Goal: Information Seeking & Learning: Learn about a topic

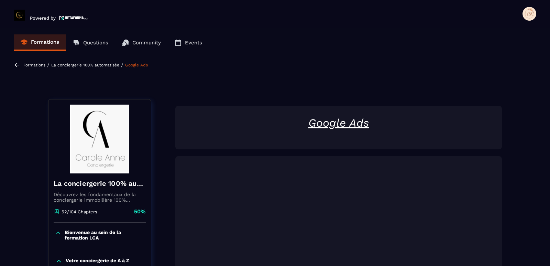
scroll to position [243, 0]
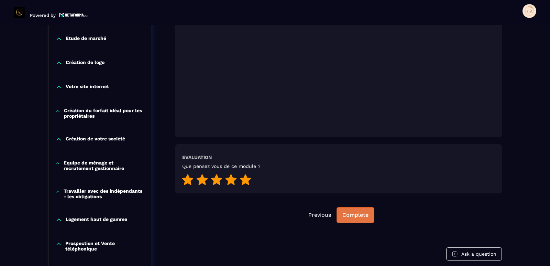
click at [354, 216] on div "Complete" at bounding box center [355, 214] width 26 height 7
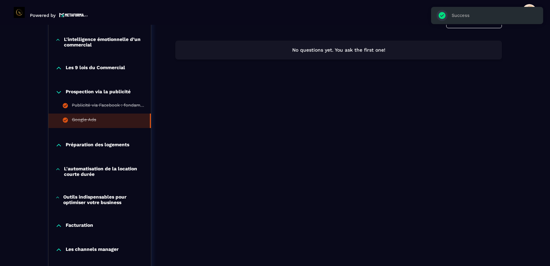
scroll to position [518, 0]
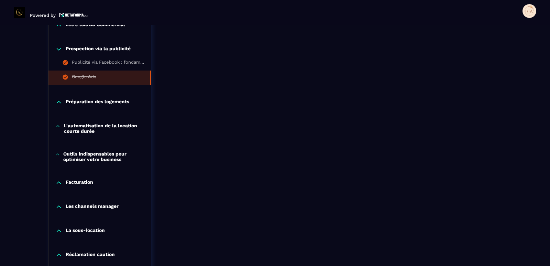
click at [58, 49] on icon at bounding box center [59, 49] width 4 height 2
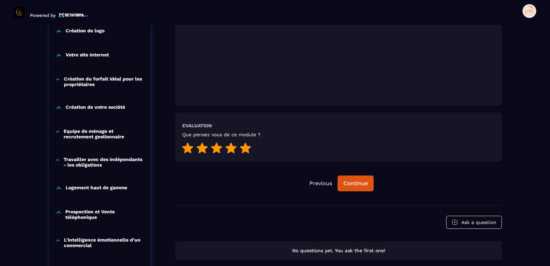
scroll to position [309, 0]
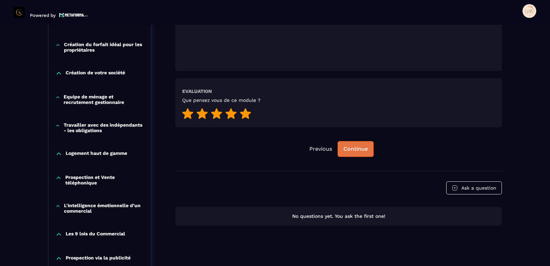
click at [355, 146] on div "Continue" at bounding box center [355, 148] width 24 height 7
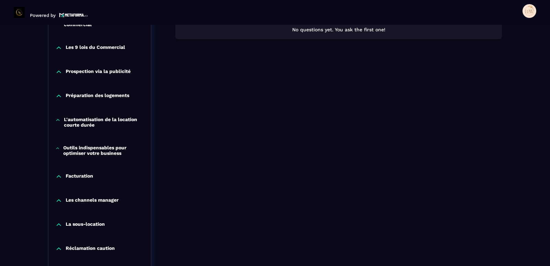
scroll to position [484, 0]
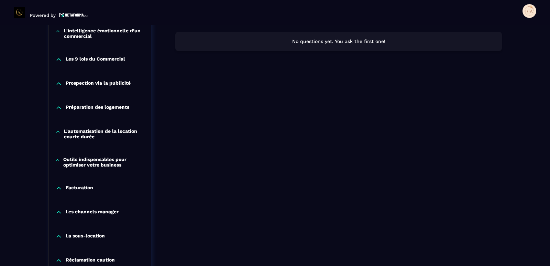
click at [72, 107] on p "Préparation des logements" at bounding box center [98, 107] width 64 height 7
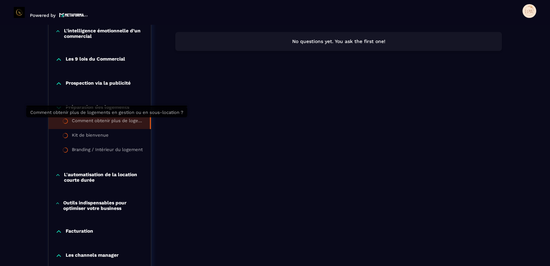
click at [91, 122] on div "Comment obtenir plus de logements en gestion ou en sous-location ?" at bounding box center [107, 122] width 71 height 8
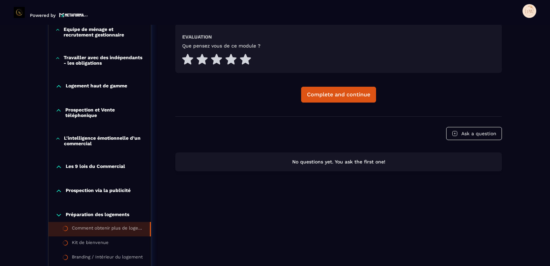
scroll to position [415, 0]
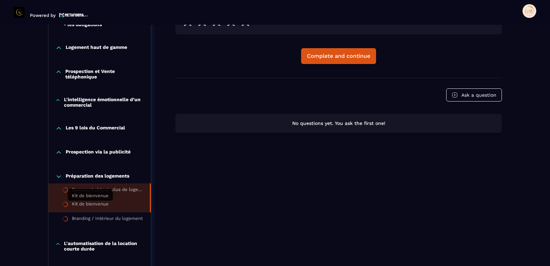
click at [98, 205] on div "Kit de bienvenue" at bounding box center [90, 205] width 37 height 8
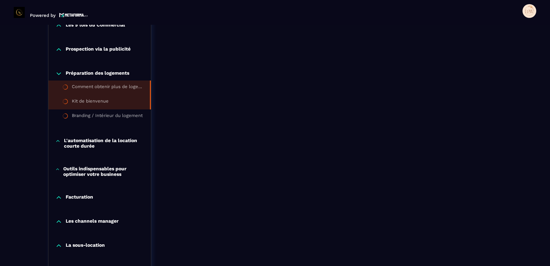
scroll to position [518, 0]
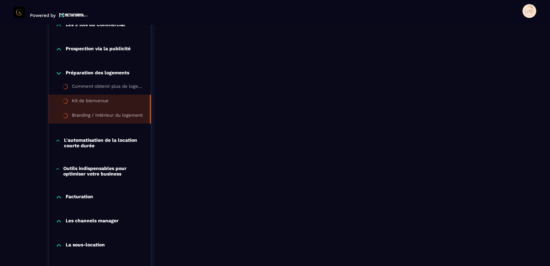
click at [102, 113] on div "Branding / Intérieur du logement" at bounding box center [107, 116] width 71 height 8
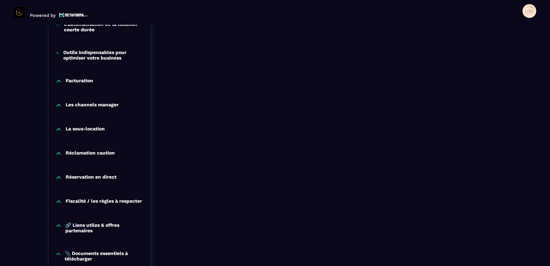
scroll to position [621, 0]
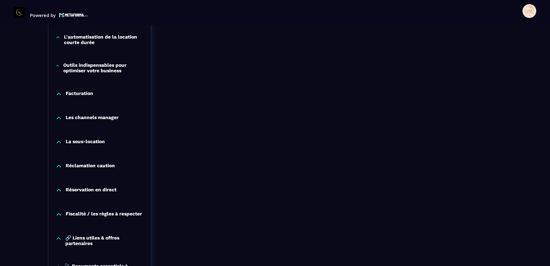
click at [71, 141] on p "La sous-location" at bounding box center [85, 141] width 39 height 7
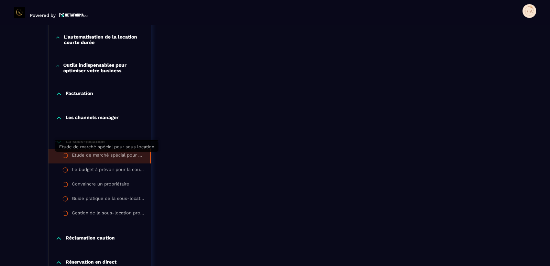
click at [93, 157] on div "Etude de marché spécial pour sous location" at bounding box center [107, 156] width 71 height 8
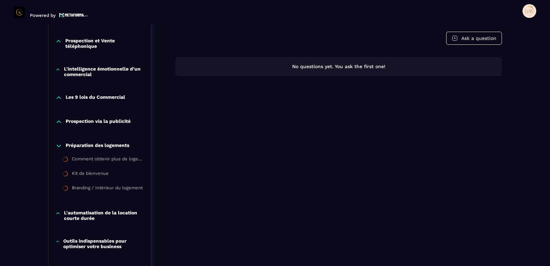
scroll to position [449, 0]
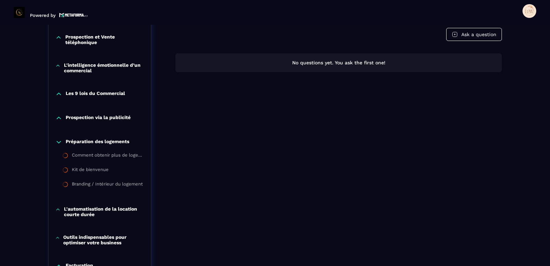
click at [93, 211] on p "L'automatisation de la location courte durée" at bounding box center [104, 211] width 80 height 11
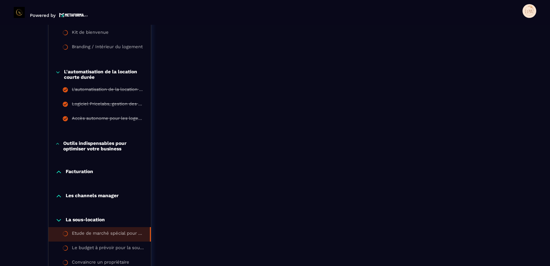
scroll to position [587, 0]
click at [56, 72] on icon at bounding box center [57, 71] width 5 height 7
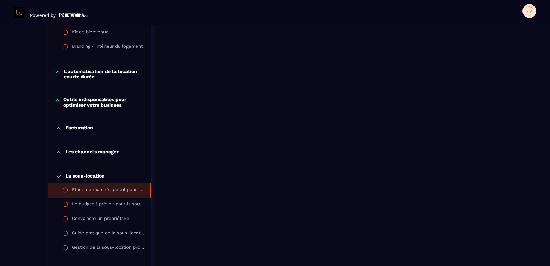
click at [109, 99] on p "Outils indispensables pour optimiser votre business" at bounding box center [103, 102] width 81 height 11
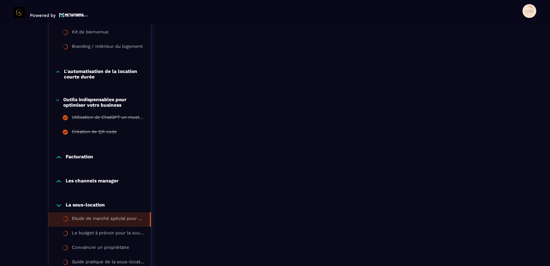
click at [57, 99] on icon at bounding box center [57, 100] width 4 height 7
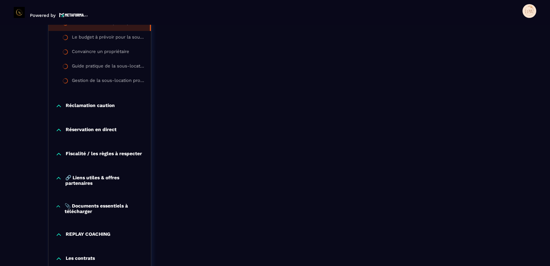
scroll to position [759, 0]
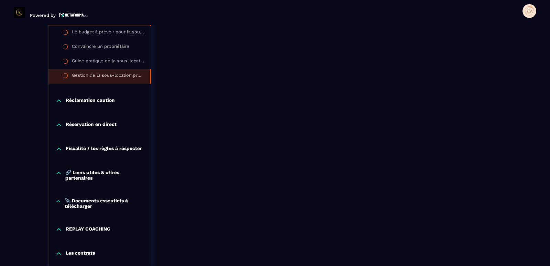
click at [0, 0] on li "Gestion de la sous-location professionnelle en entreprise" at bounding box center [0, 0] width 0 height 0
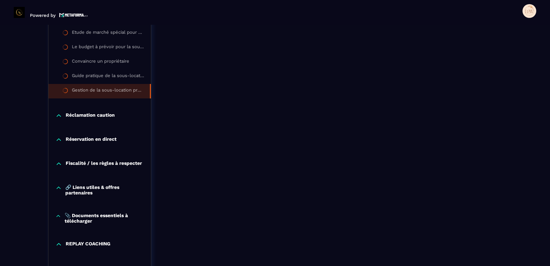
scroll to position [756, 0]
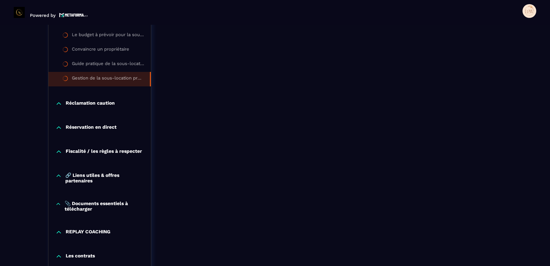
click at [81, 101] on p "Réclamation caution" at bounding box center [90, 103] width 49 height 7
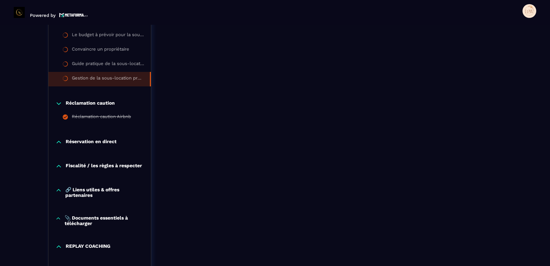
click at [81, 101] on p "Réclamation caution" at bounding box center [90, 103] width 49 height 7
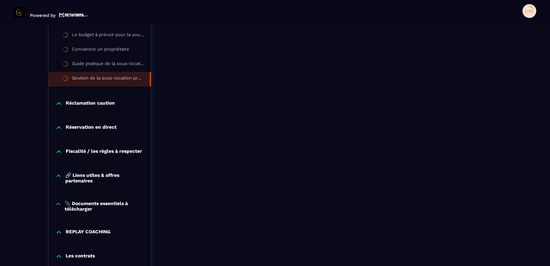
click at [88, 127] on p "Réservation en direct" at bounding box center [91, 127] width 51 height 7
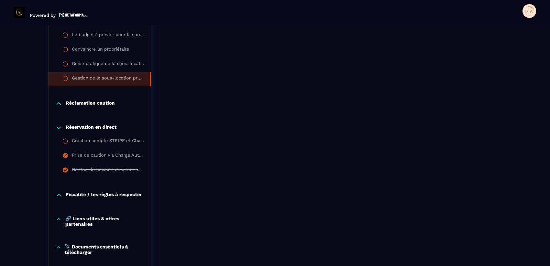
click at [88, 127] on p "Réservation en direct" at bounding box center [91, 127] width 51 height 7
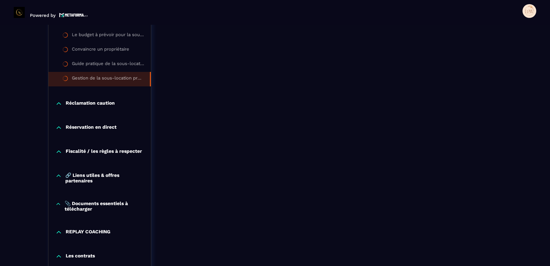
click at [85, 150] on p "Fiscalité / les règles à respecter" at bounding box center [104, 151] width 76 height 7
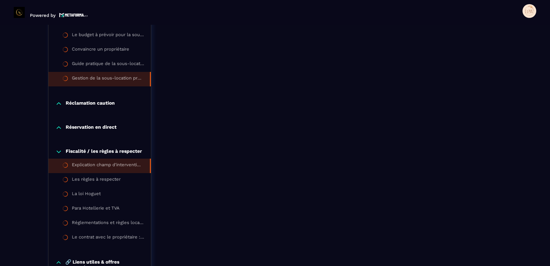
click at [92, 164] on div "Explication champ d'intervention [PERSON_NAME]" at bounding box center [107, 166] width 71 height 8
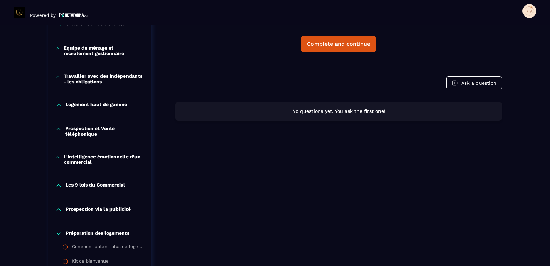
scroll to position [481, 0]
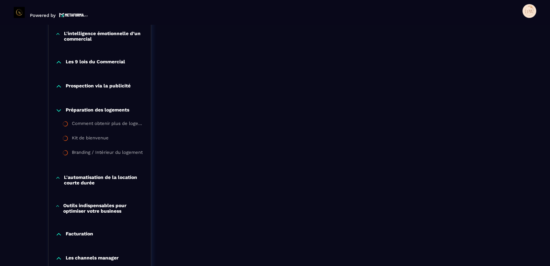
click at [59, 110] on icon at bounding box center [58, 110] width 7 height 7
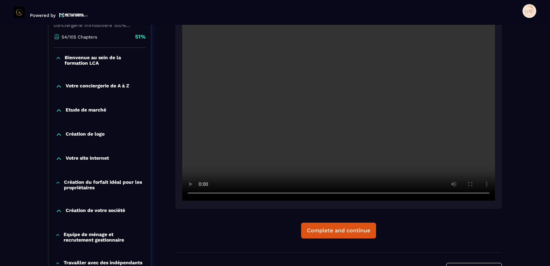
scroll to position [0, 0]
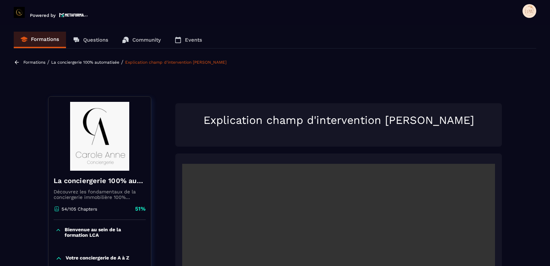
click at [531, 14] on span at bounding box center [529, 11] width 14 height 14
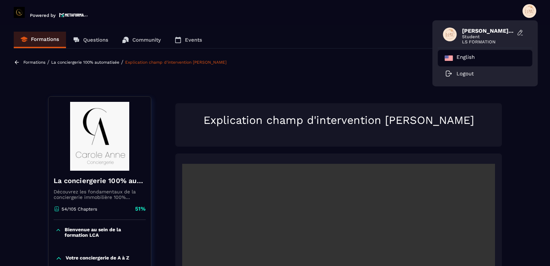
click at [474, 59] on p "English" at bounding box center [465, 58] width 18 height 8
